Goal: Check status: Check status

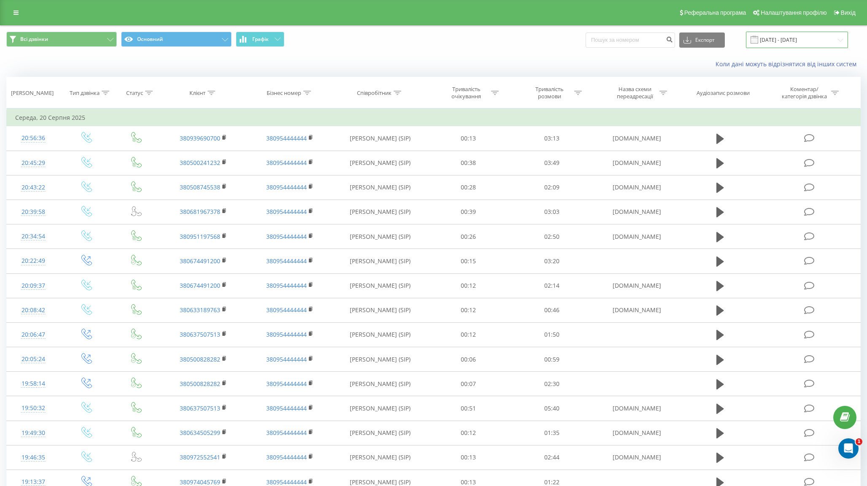
click at [789, 35] on input "20.08.2025 - 20.08.2025" at bounding box center [797, 40] width 102 height 16
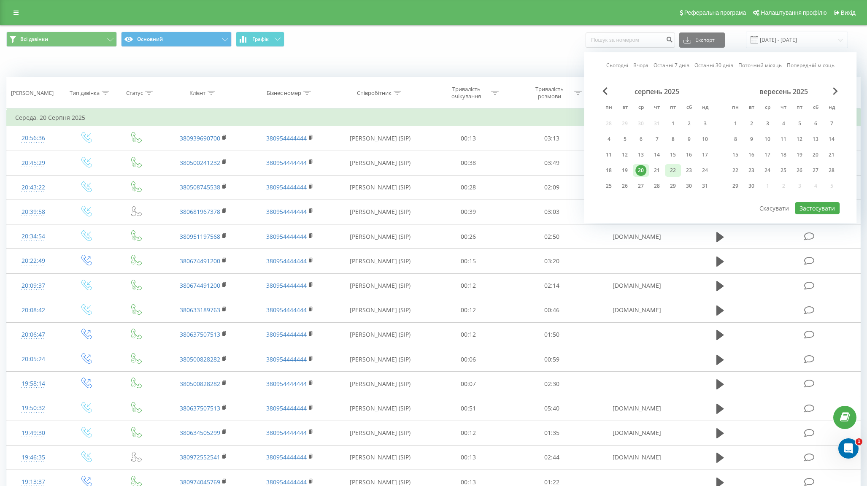
click at [667, 165] on div "22" at bounding box center [673, 170] width 16 height 13
click at [808, 202] on button "Застосувати" at bounding box center [817, 208] width 45 height 12
type input "[DATE] - [DATE]"
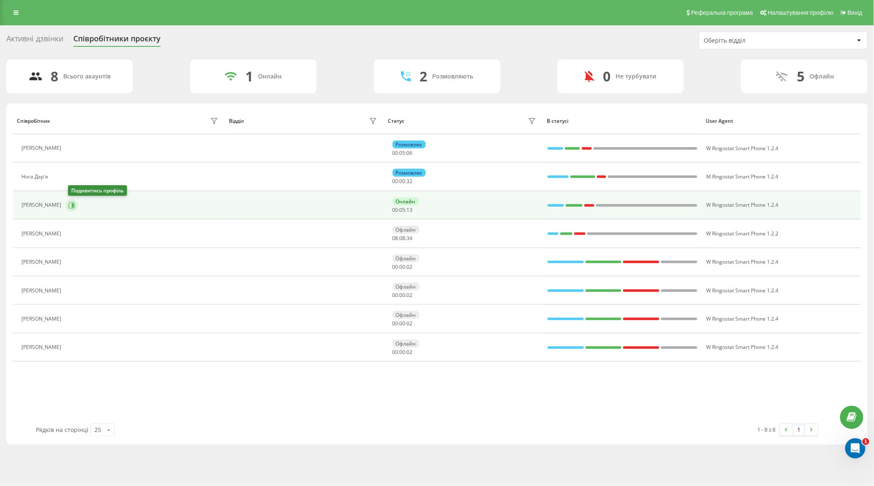
click at [75, 204] on icon at bounding box center [71, 205] width 7 height 7
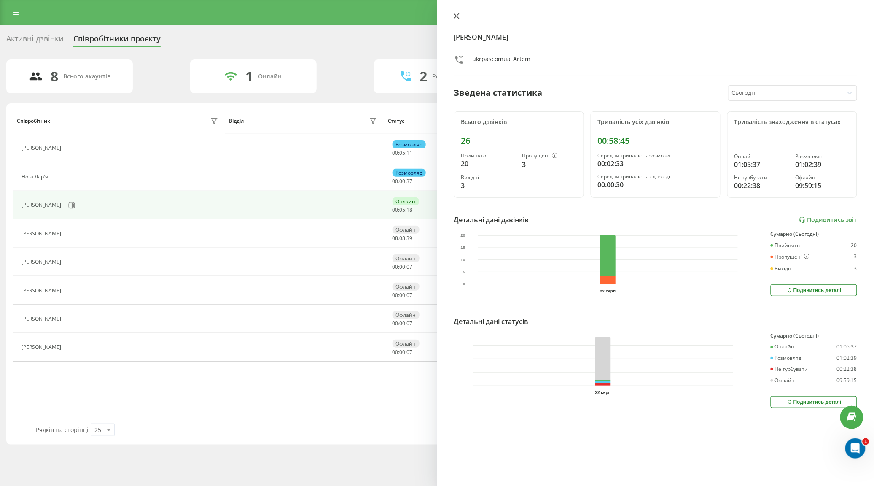
click at [456, 14] on icon at bounding box center [457, 16] width 6 height 6
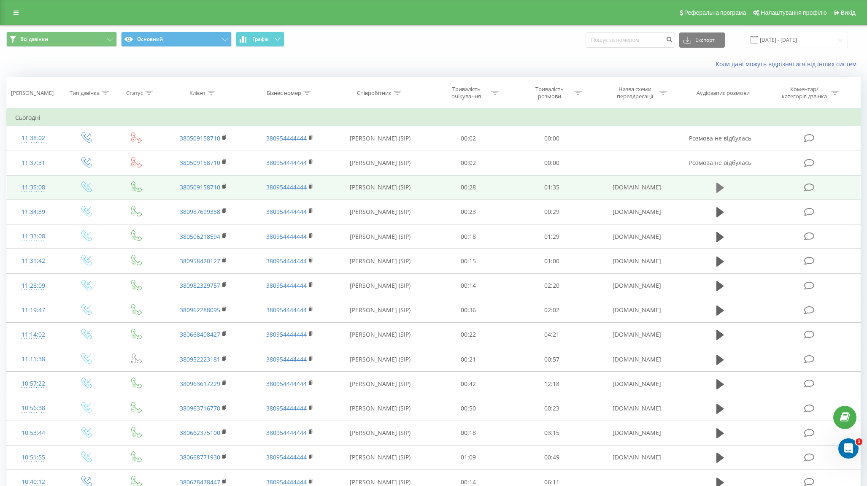
click at [716, 190] on icon at bounding box center [720, 188] width 8 height 10
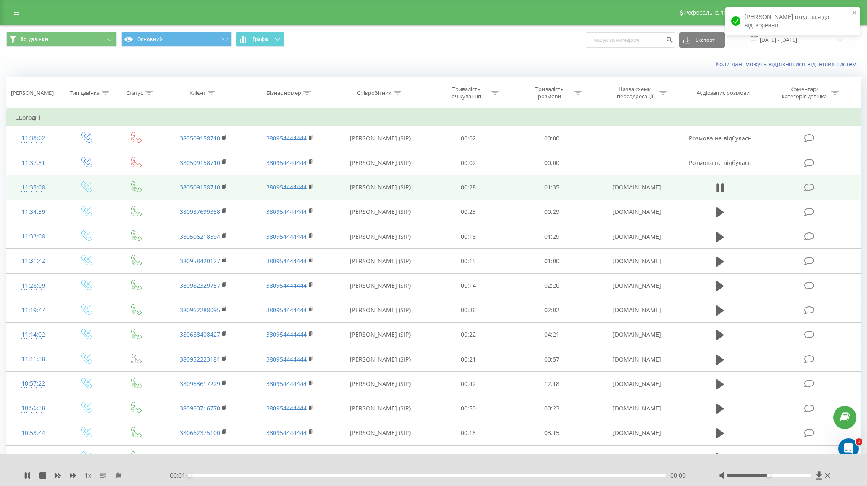
click at [648, 475] on div "00:00" at bounding box center [427, 475] width 477 height 3
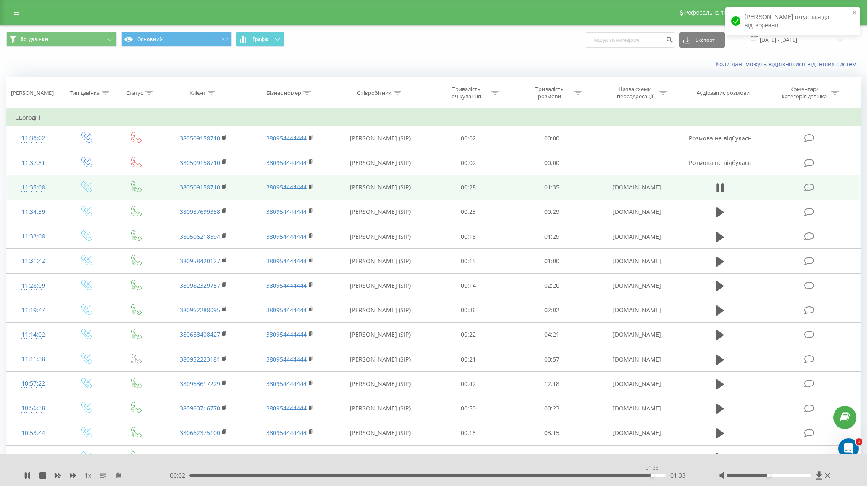
click at [652, 475] on div "01:33" at bounding box center [427, 475] width 477 height 3
click at [226, 188] on icon at bounding box center [224, 186] width 3 height 4
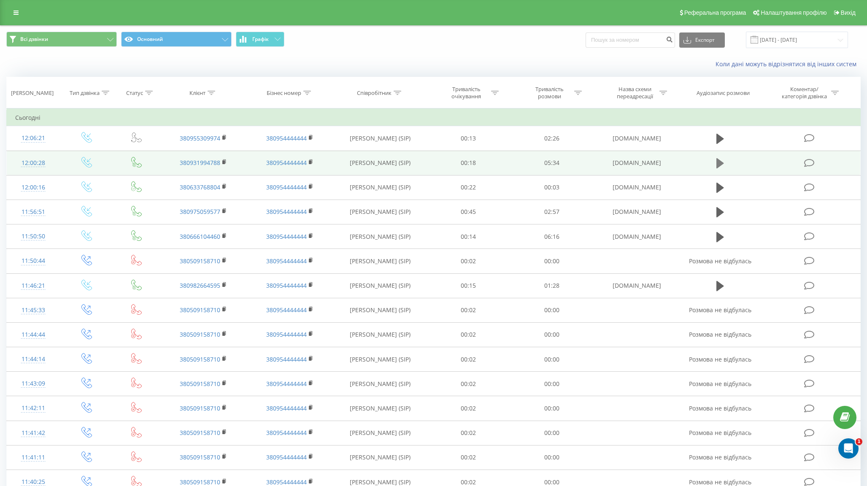
click at [718, 167] on icon at bounding box center [720, 163] width 8 height 10
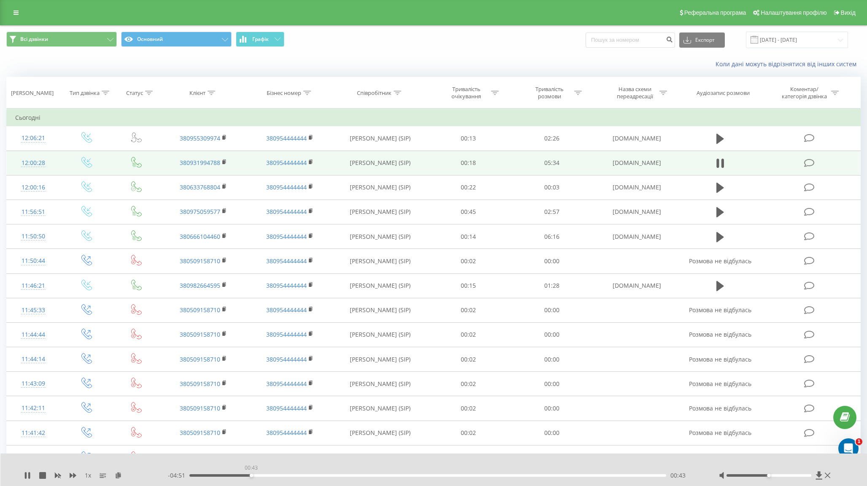
click at [251, 476] on div "00:43" at bounding box center [427, 475] width 477 height 3
click at [291, 474] on div "00:43" at bounding box center [427, 475] width 477 height 3
click at [324, 475] on div "01:12" at bounding box center [427, 475] width 477 height 3
click at [425, 477] on div "- 03:59 01:35 01:35" at bounding box center [433, 475] width 530 height 8
click at [431, 477] on div "- 03:58 01:36 01:36" at bounding box center [433, 475] width 530 height 8
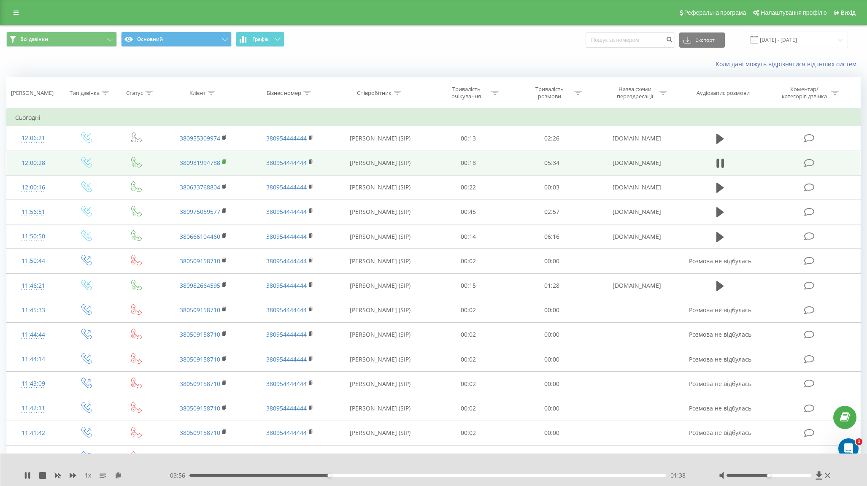
click at [225, 160] on icon at bounding box center [224, 162] width 5 height 6
click at [224, 161] on rect at bounding box center [223, 162] width 3 height 4
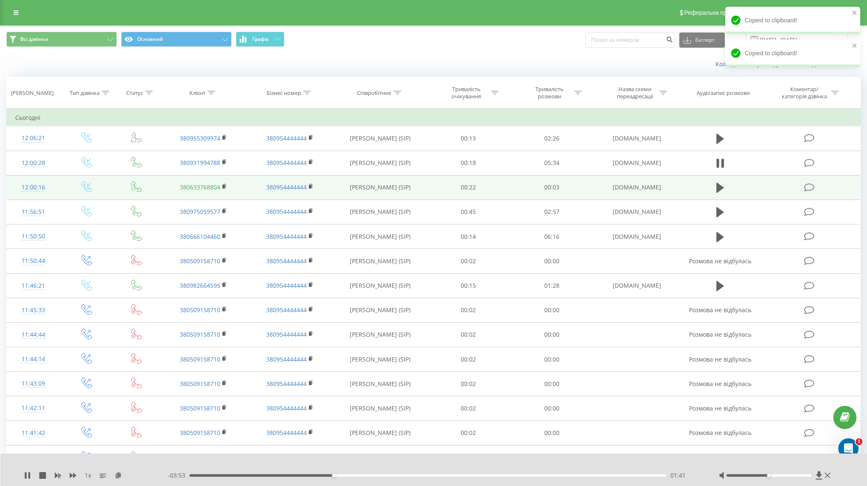
drag, startPoint x: 26, startPoint y: 474, endPoint x: 201, endPoint y: 186, distance: 338.0
click at [28, 471] on div "1 x - 03:53 01:41 01:41" at bounding box center [433, 469] width 867 height 32
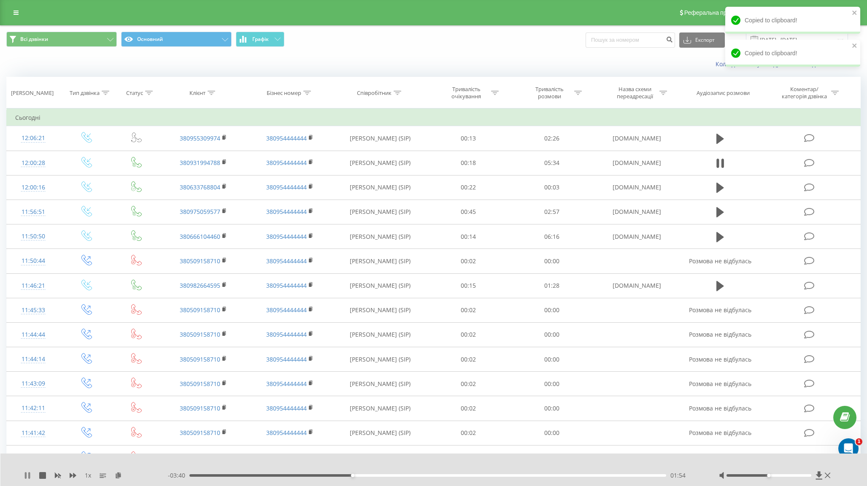
drag, startPoint x: 27, startPoint y: 471, endPoint x: 34, endPoint y: 464, distance: 10.2
click at [28, 471] on div "1 x" at bounding box center [96, 475] width 144 height 8
click at [25, 476] on icon at bounding box center [26, 475] width 2 height 7
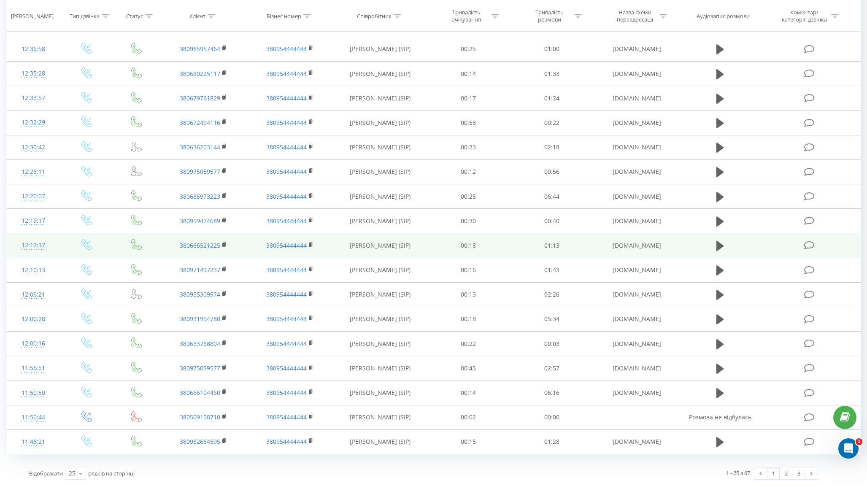
scroll to position [288, 0]
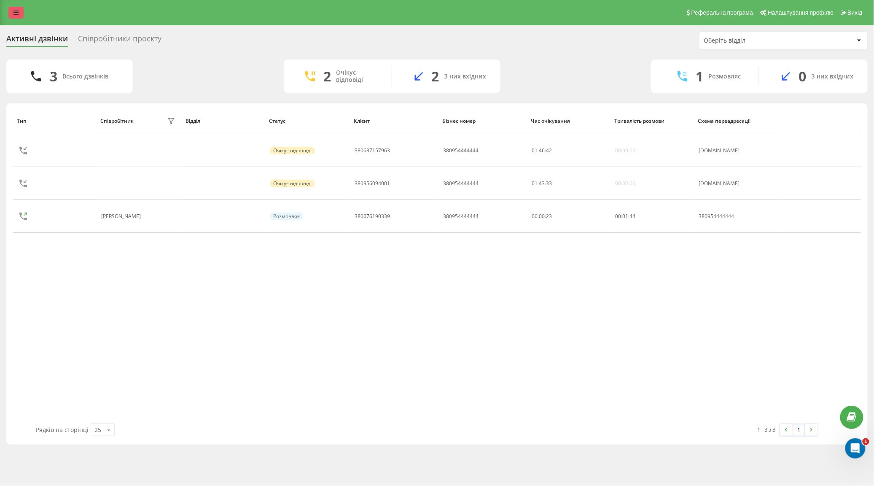
click at [13, 18] on link at bounding box center [15, 13] width 15 height 12
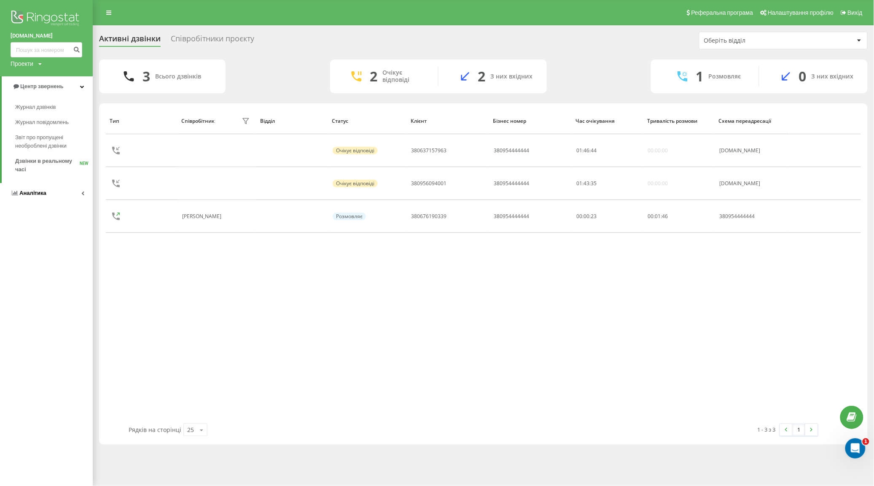
click at [44, 194] on span "Аналiтика" at bounding box center [32, 193] width 27 height 6
click at [41, 132] on span "Співробітники у реальному часі" at bounding box center [47, 131] width 64 height 17
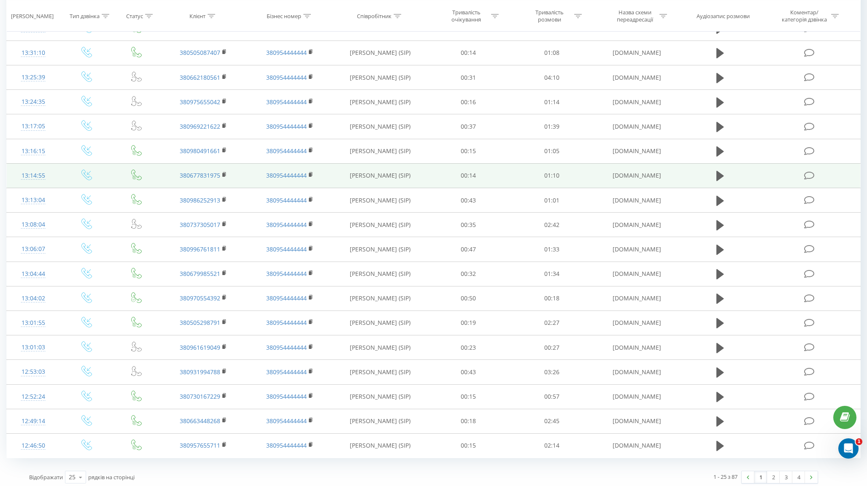
scroll to position [288, 0]
